Goal: Find specific page/section

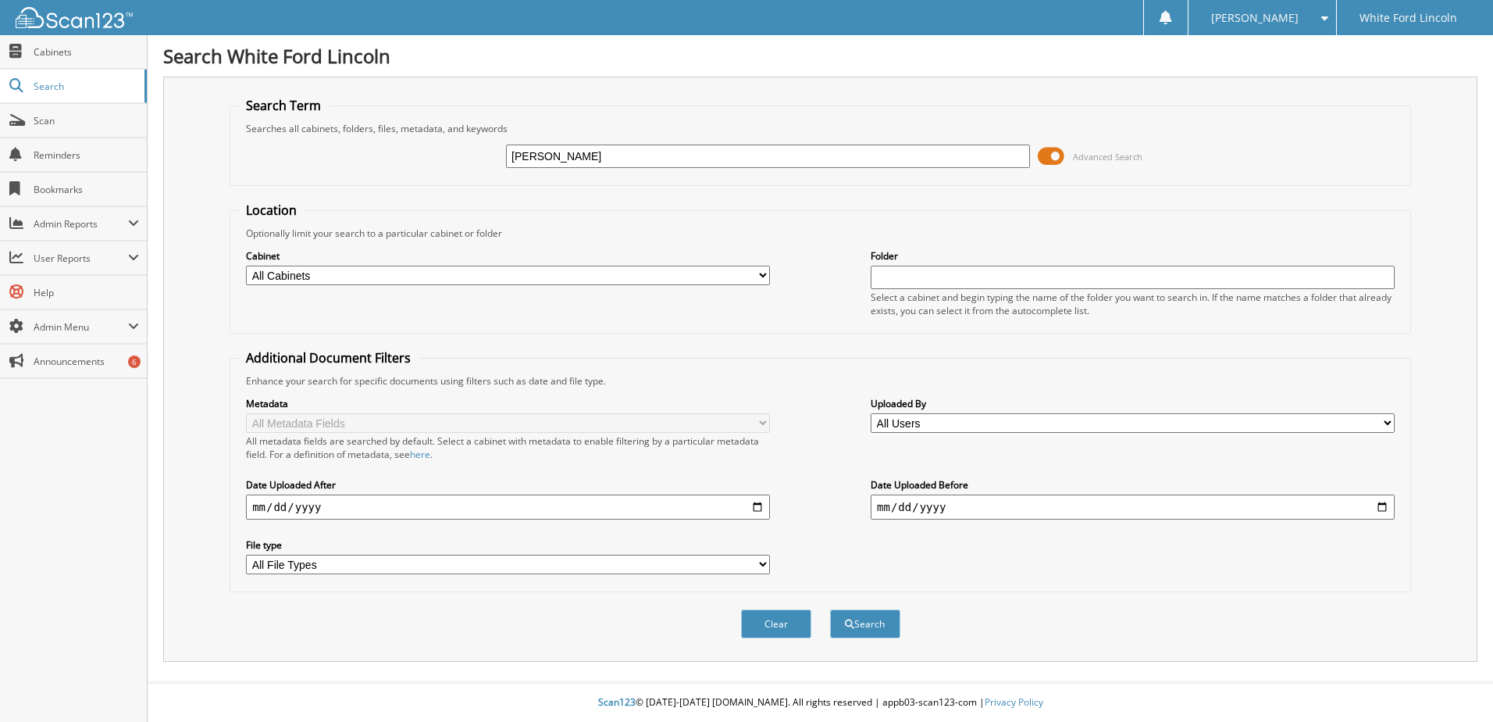
type input "[PERSON_NAME]"
click at [830, 609] on button "Search" at bounding box center [865, 623] width 70 height 29
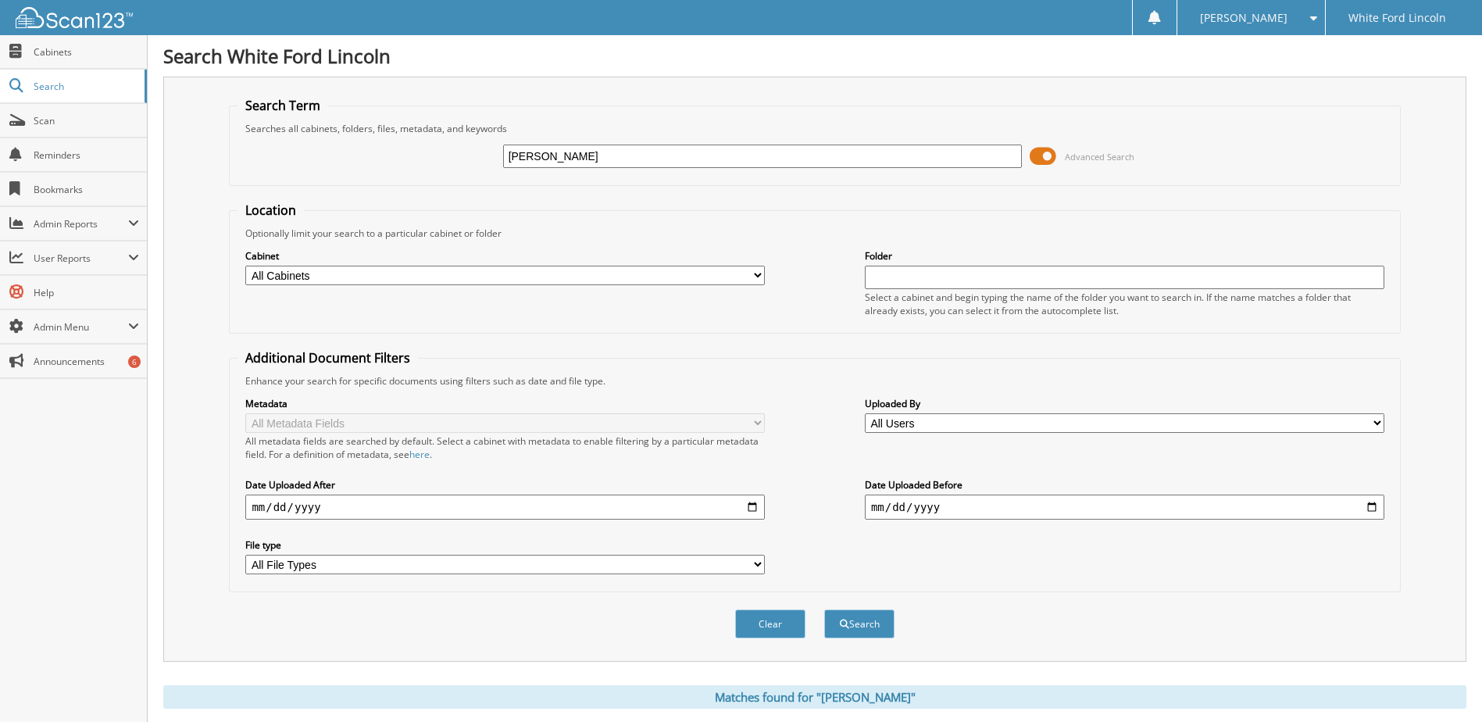
click at [824, 609] on button "Search" at bounding box center [859, 623] width 70 height 29
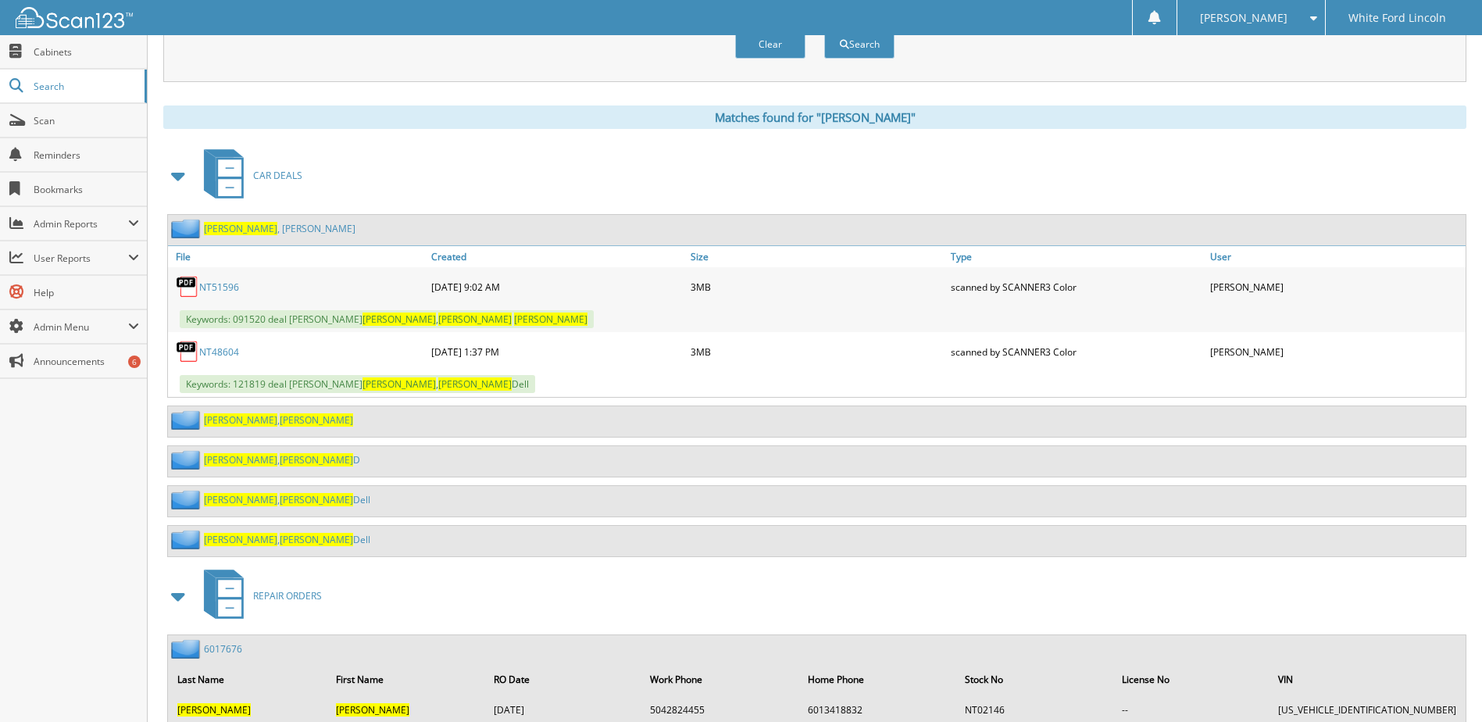
scroll to position [527, 0]
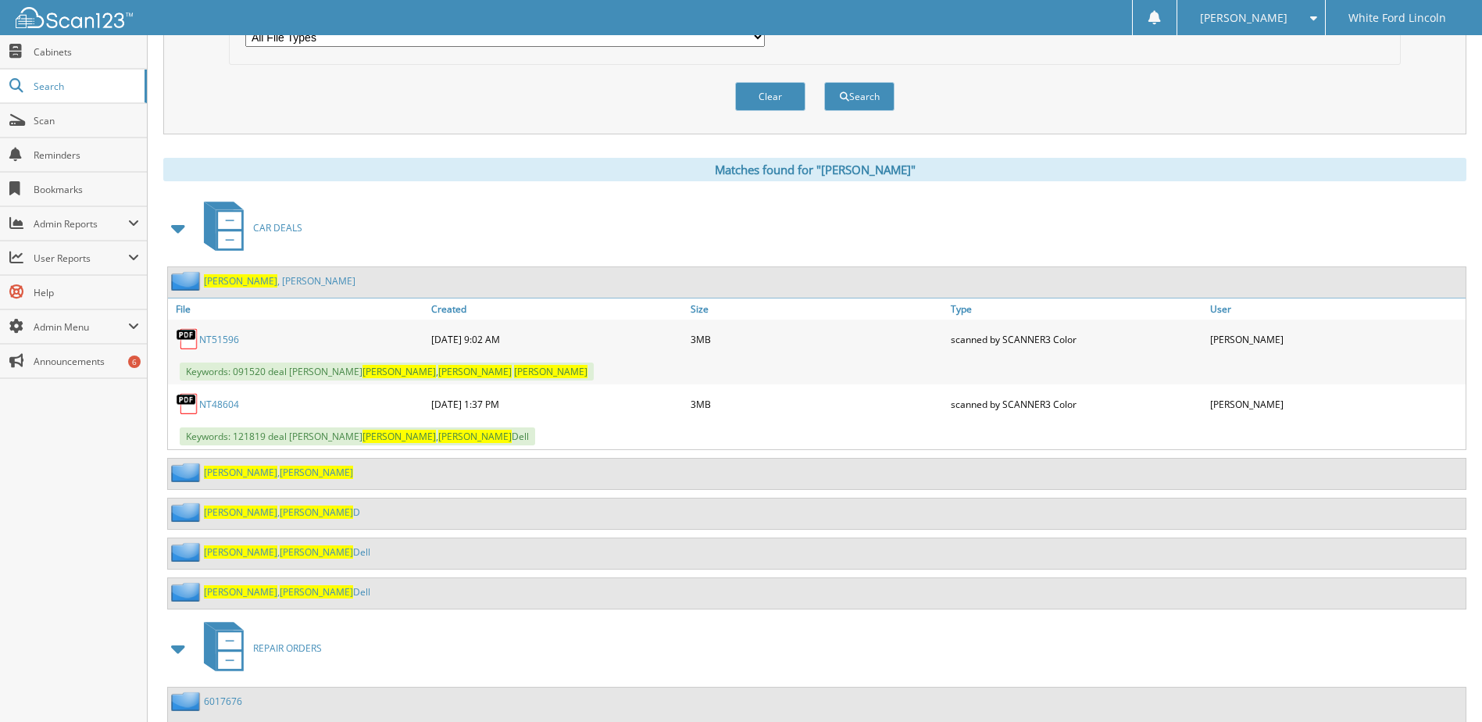
click at [234, 238] on icon at bounding box center [229, 239] width 23 height 17
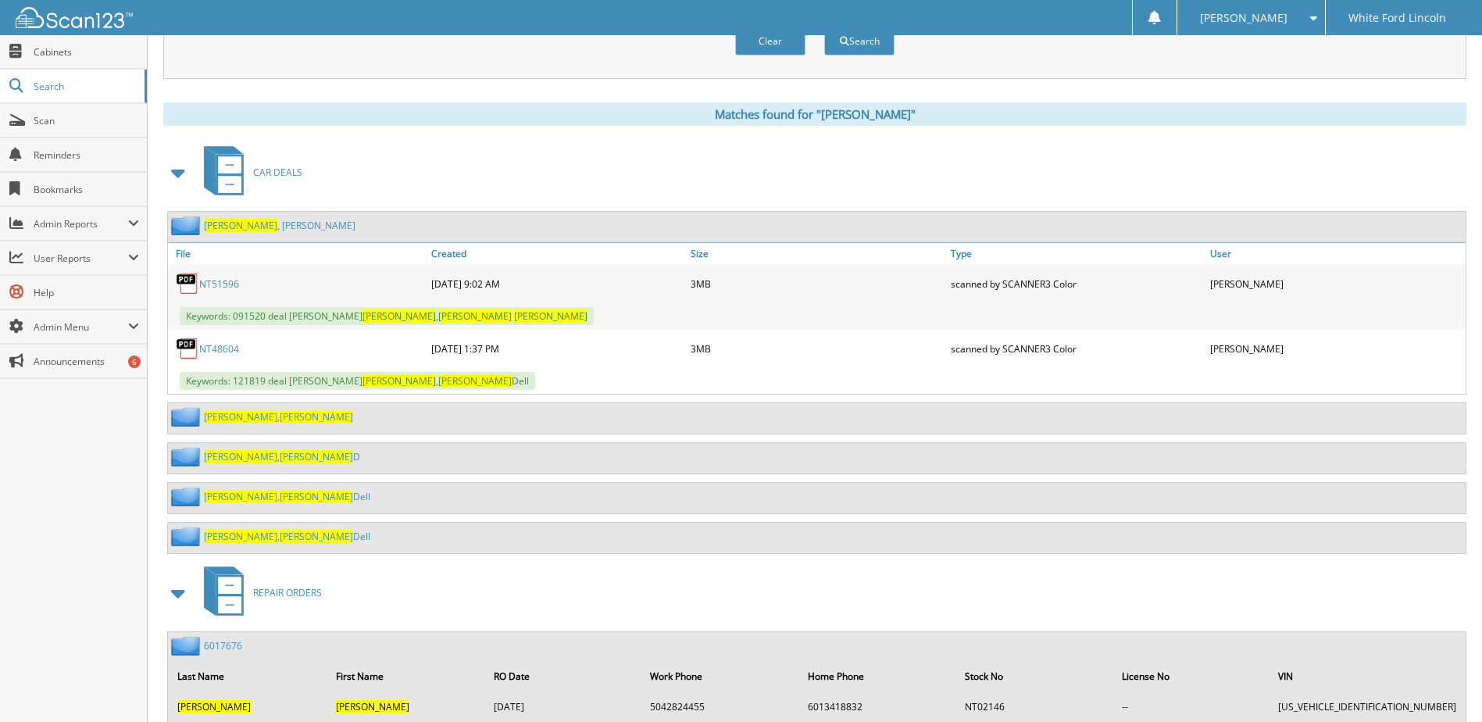
scroll to position [580, 0]
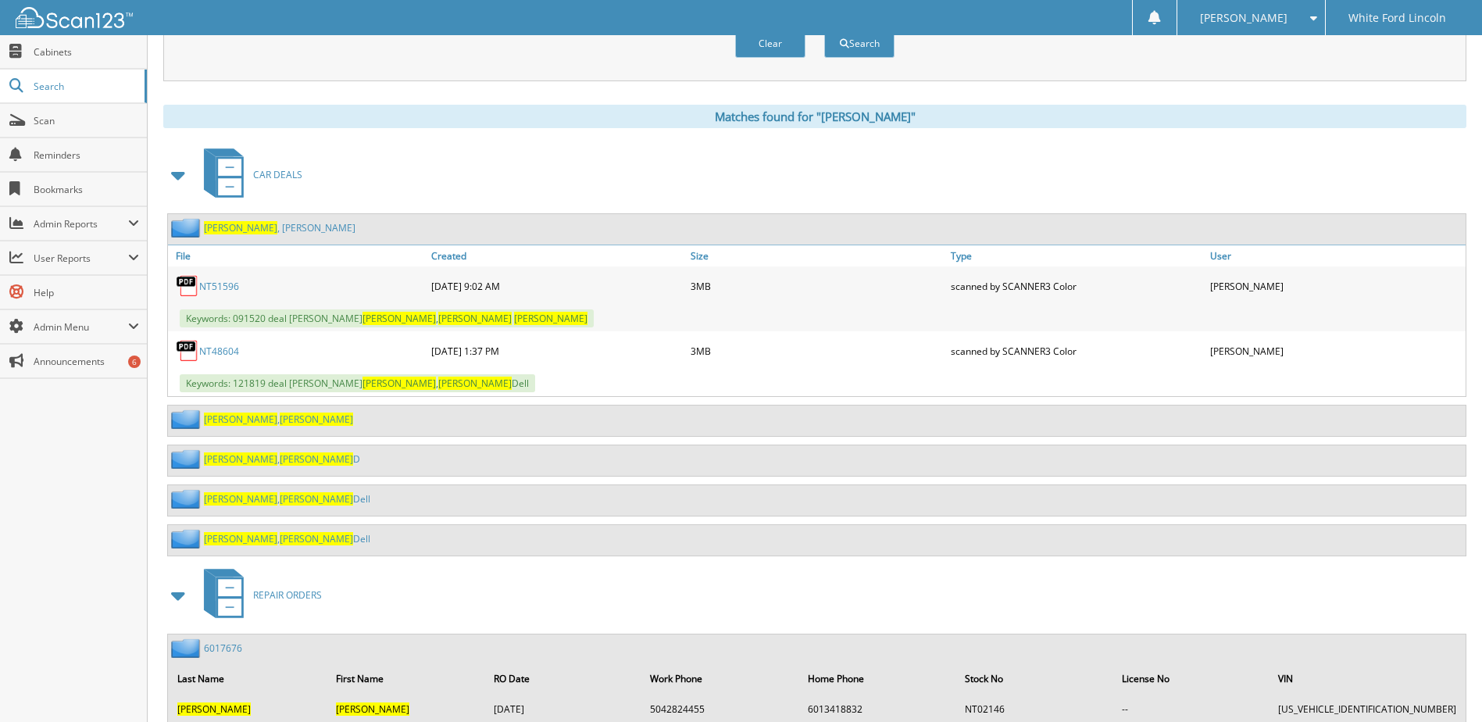
click at [260, 177] on span "CAR DEALS" at bounding box center [277, 174] width 49 height 13
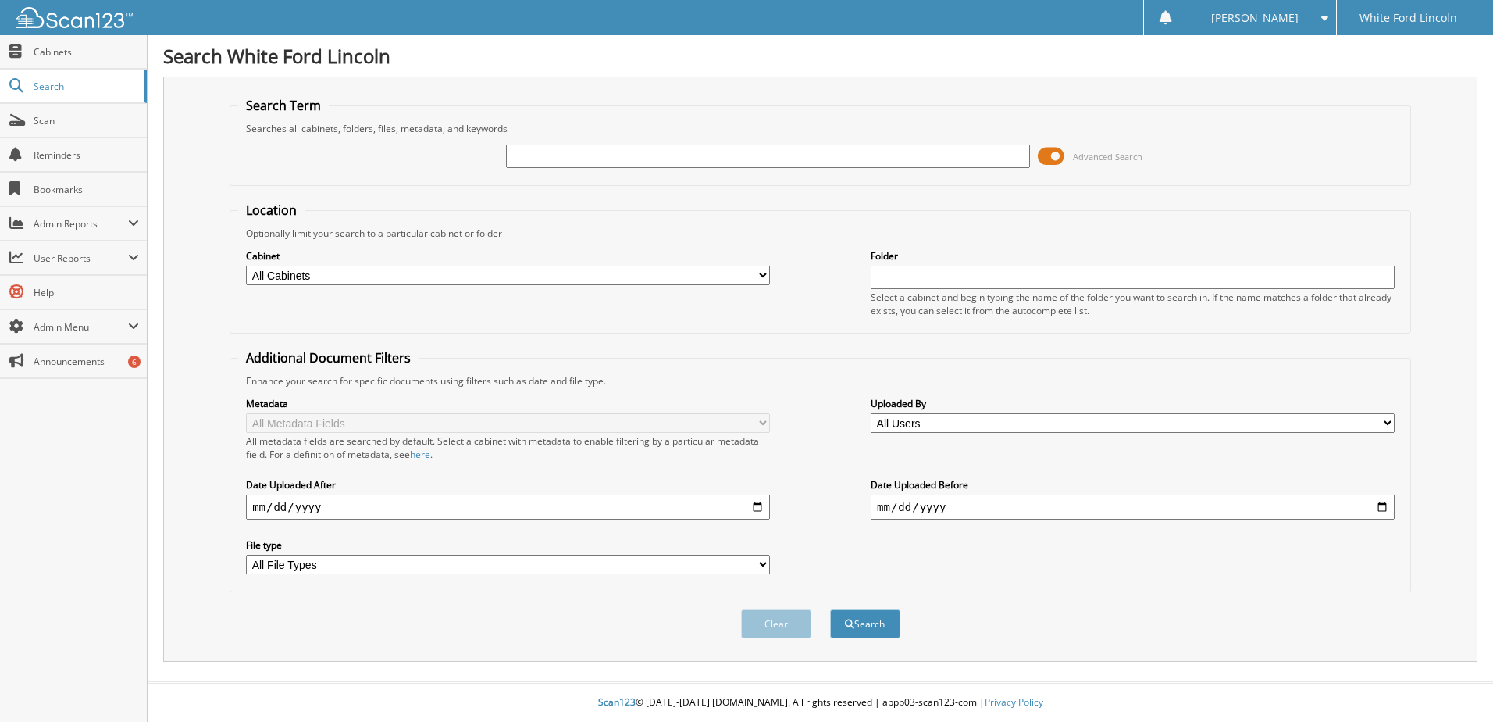
click at [552, 152] on input "text" at bounding box center [768, 155] width 524 height 23
type input "[PERSON_NAME]"
click at [830, 609] on button "Search" at bounding box center [865, 623] width 70 height 29
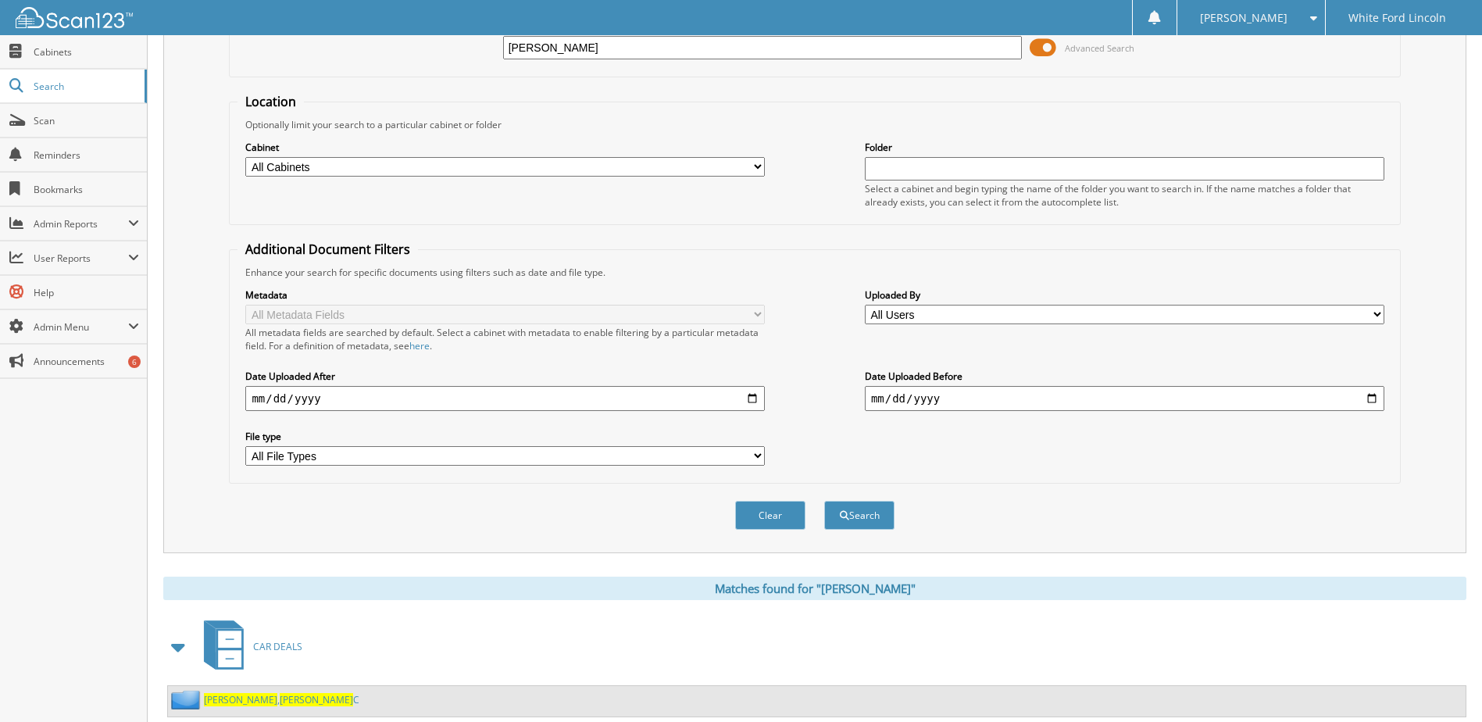
scroll to position [152, 0]
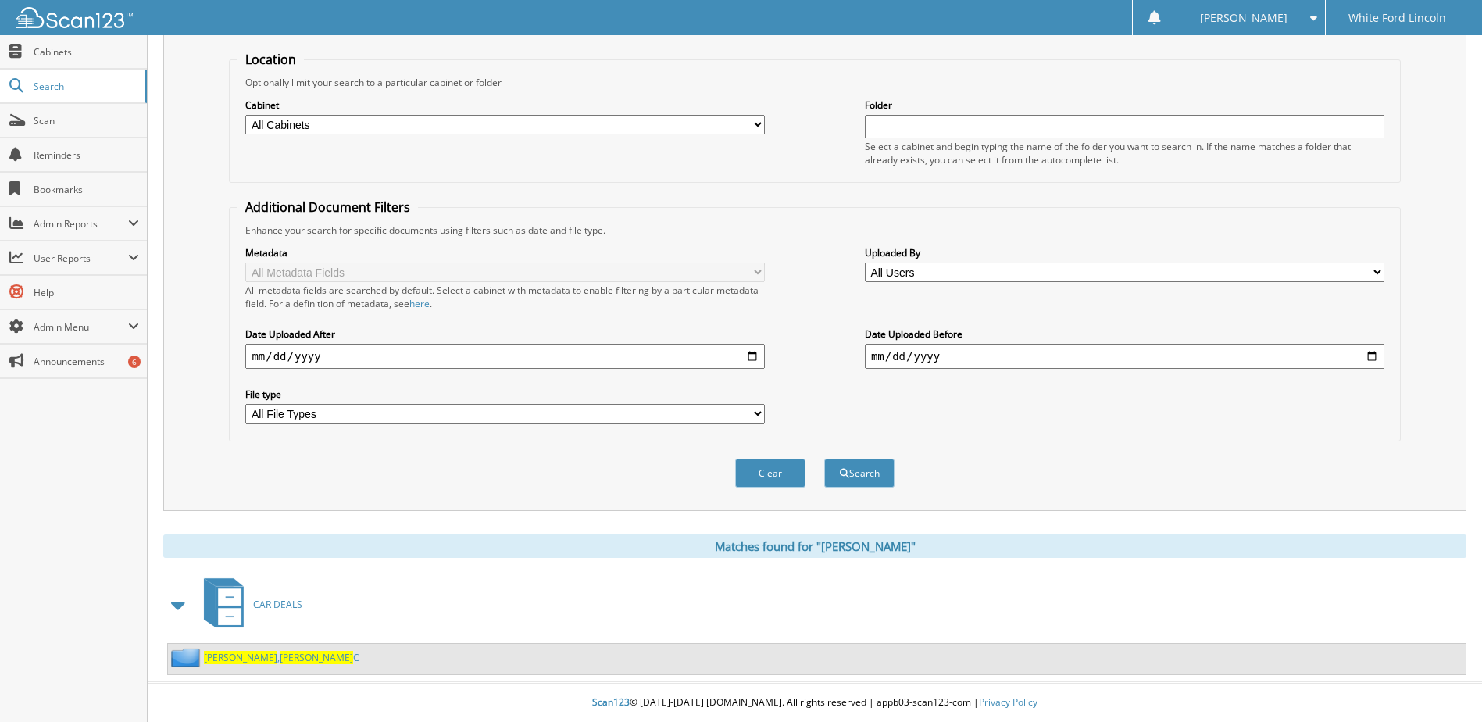
click at [289, 611] on link "CAR DEALS" at bounding box center [248, 604] width 108 height 62
click at [235, 657] on span "Comeaux" at bounding box center [240, 657] width 73 height 13
